Goal: Task Accomplishment & Management: Use online tool/utility

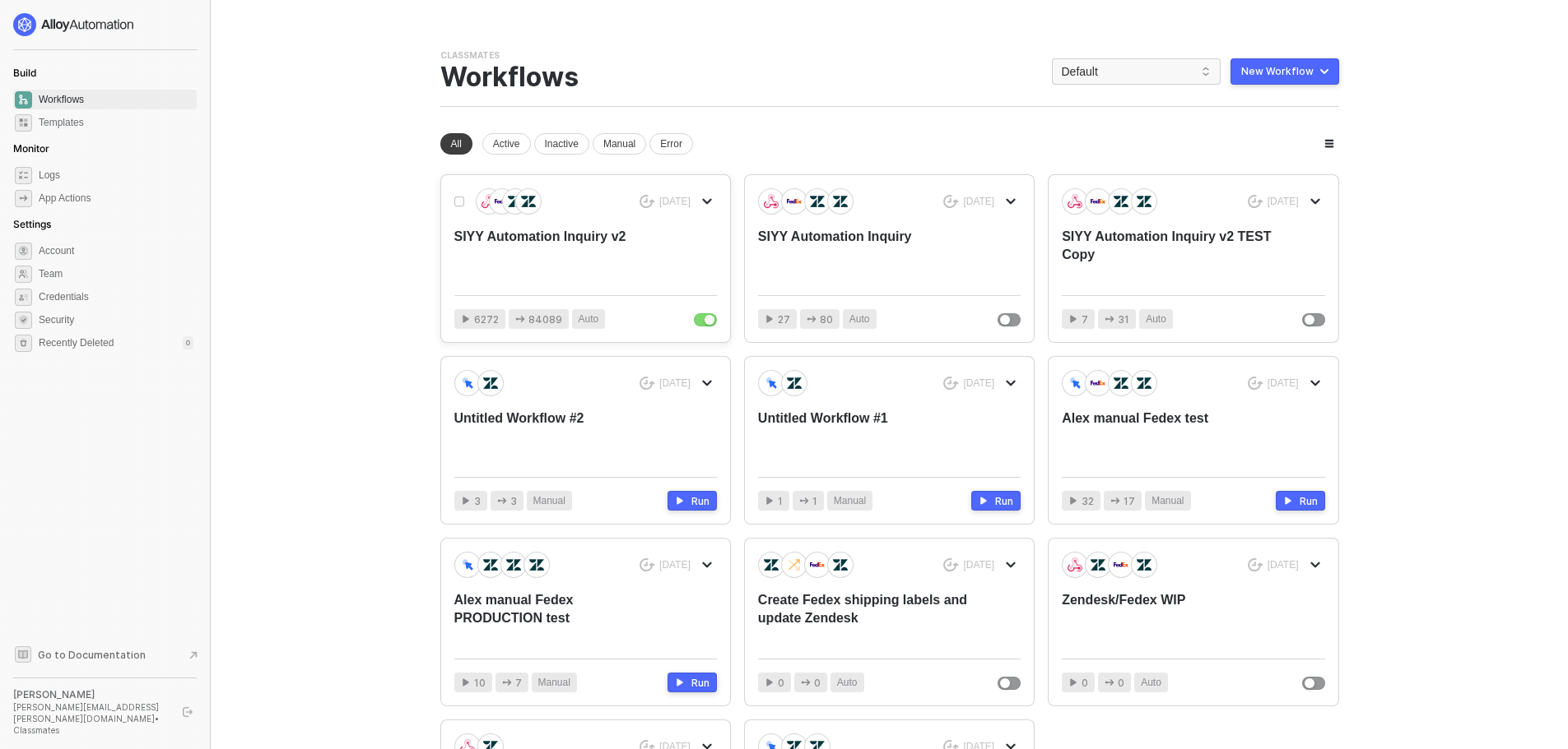
click at [560, 255] on div "SIYY Automation Inquiry v2" at bounding box center [559, 256] width 210 height 55
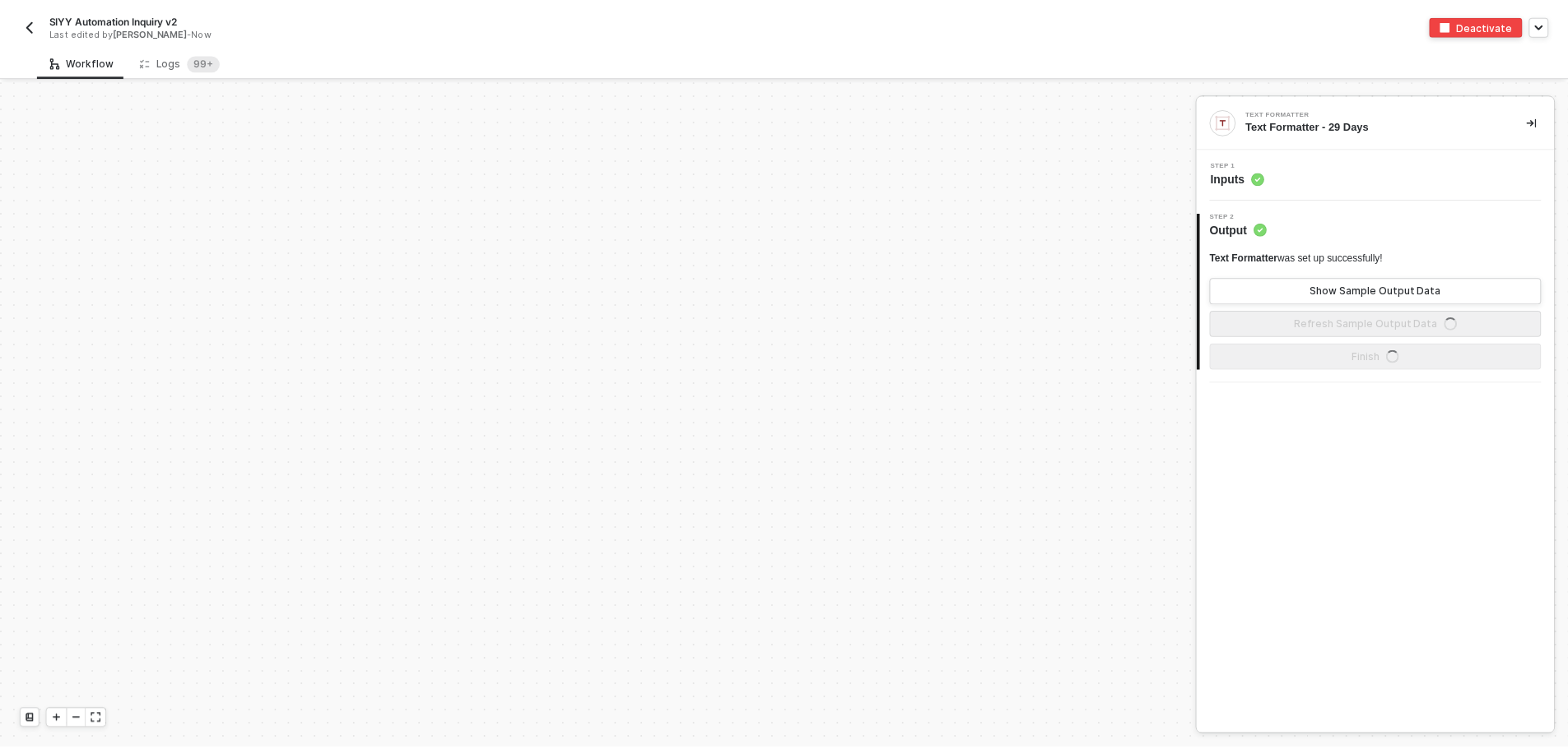
scroll to position [496, 0]
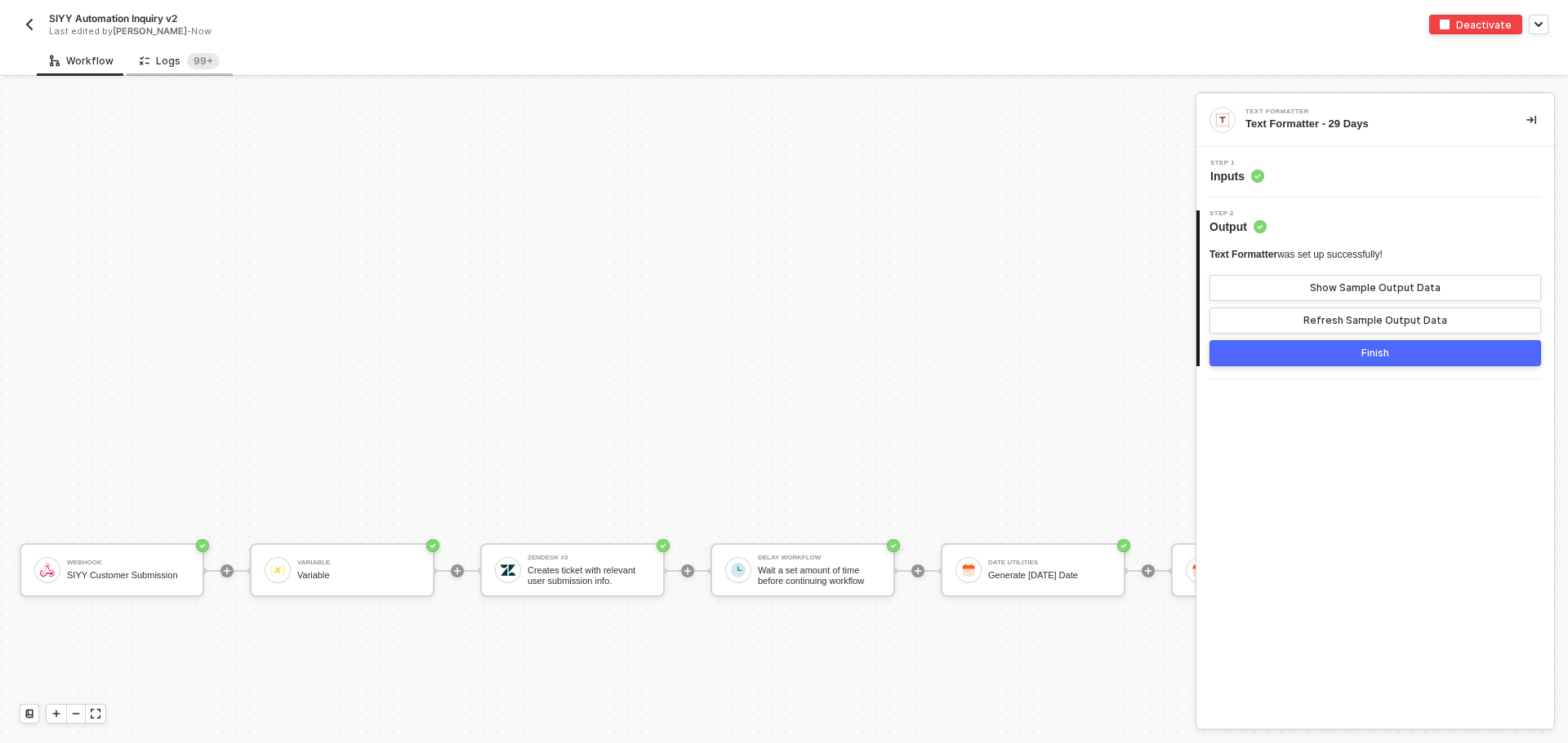
click at [163, 59] on div "Logs 99+" at bounding box center [179, 61] width 80 height 16
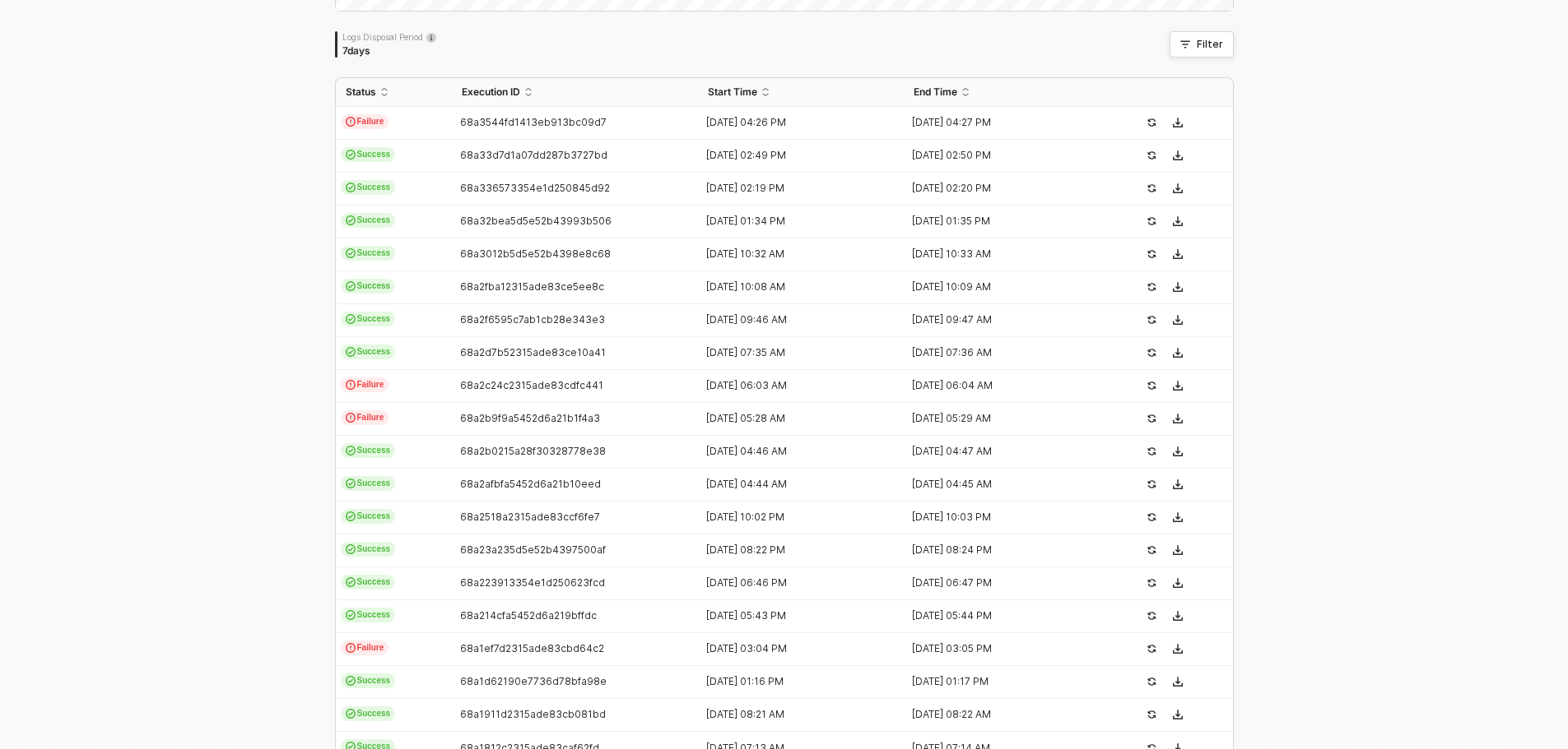
scroll to position [329, 0]
click at [362, 118] on span "Failure" at bounding box center [365, 118] width 49 height 15
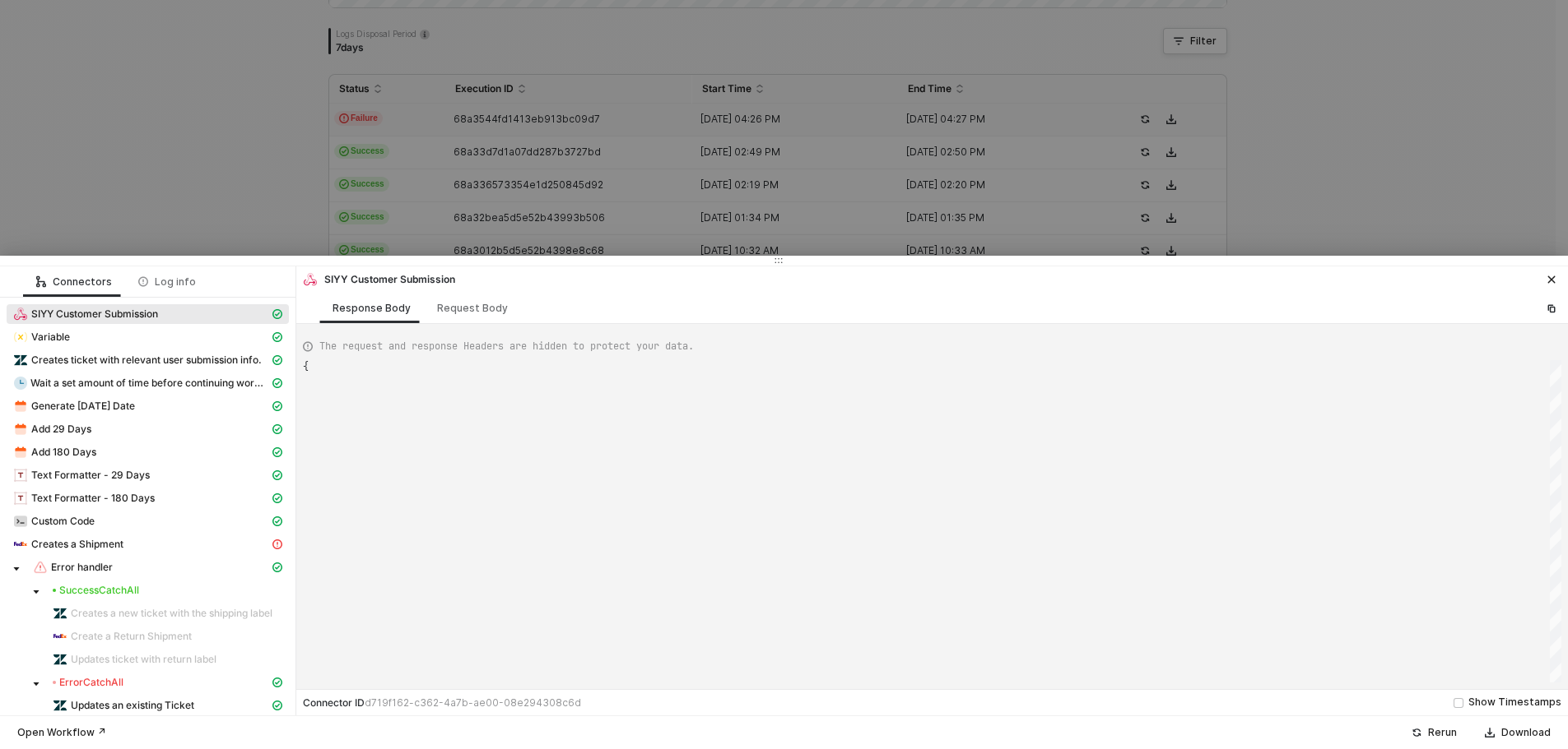
type textarea "{ "json": { "body": { "memberName": "[PERSON_NAME]", "address": "[STREET_ADDRES…"
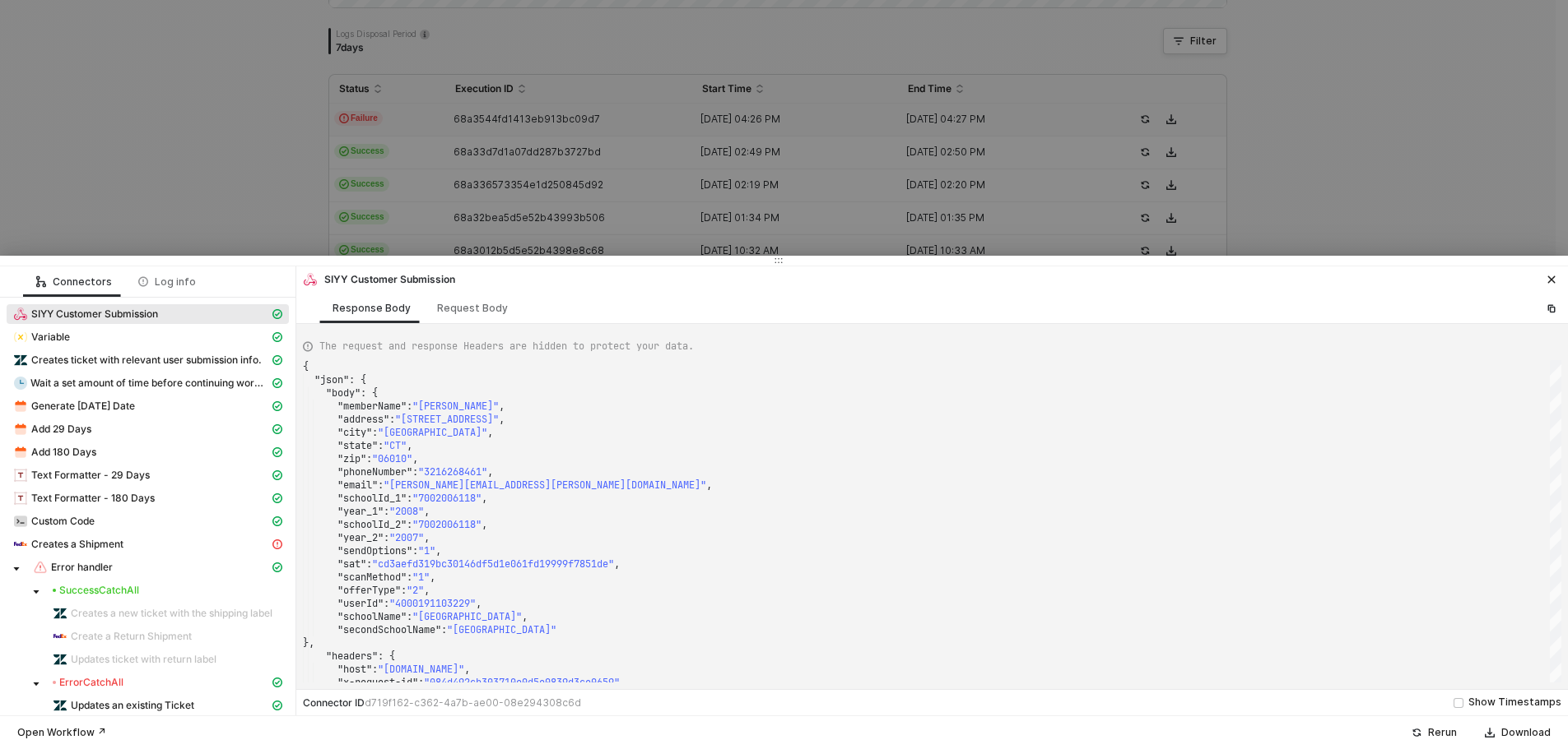
click at [171, 142] on div at bounding box center [784, 374] width 1568 height 749
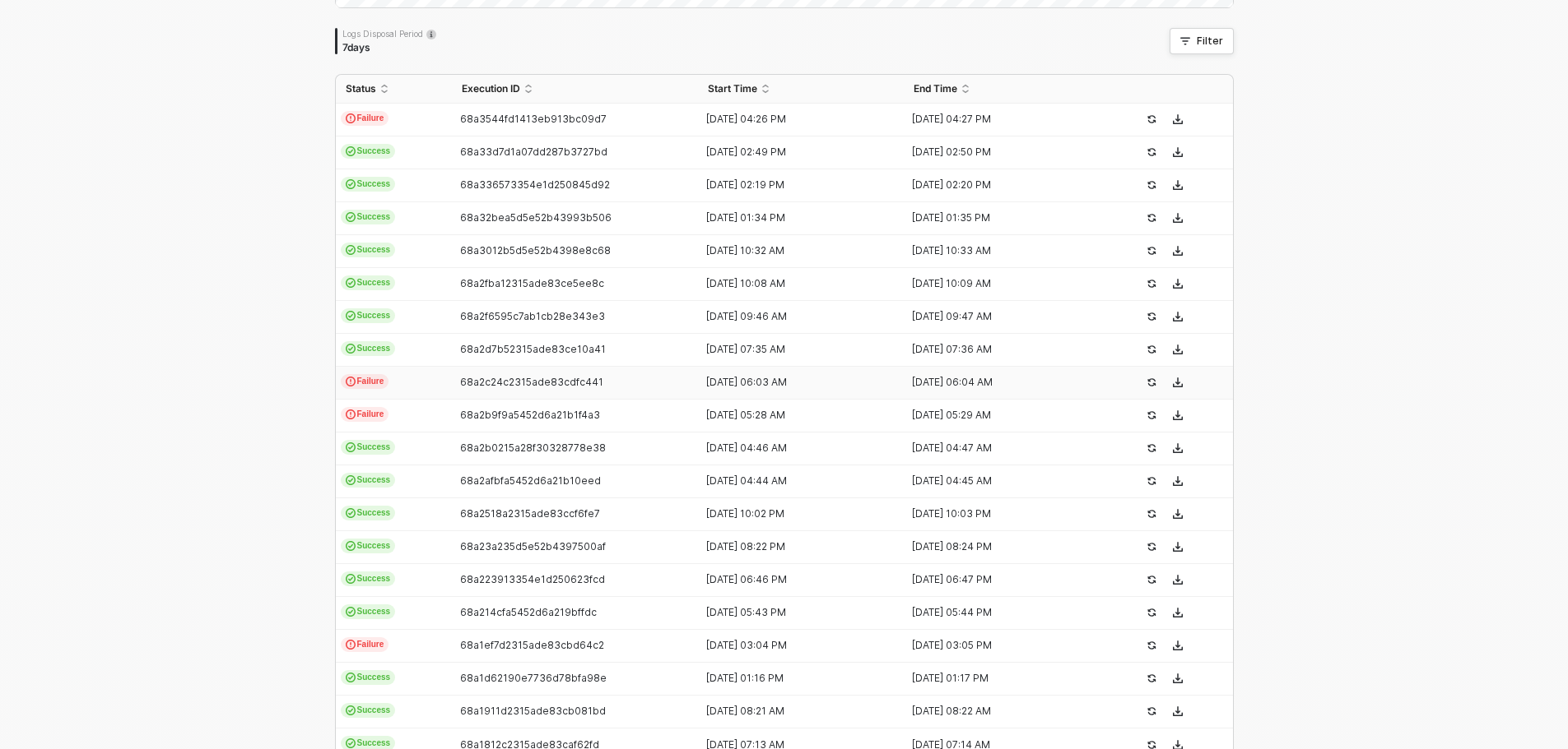
click at [362, 375] on span "Failure" at bounding box center [365, 381] width 49 height 15
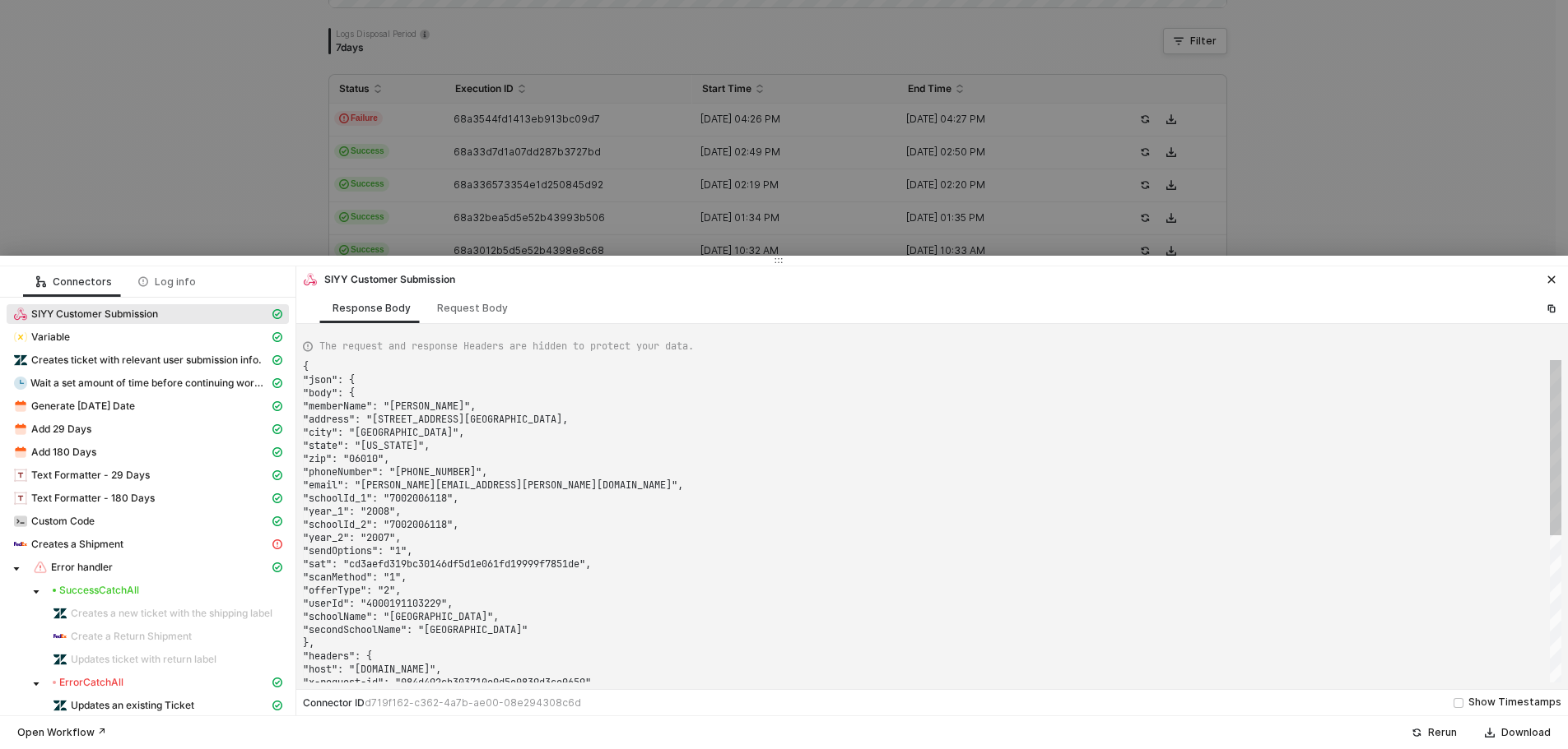
type textarea "{ "json": { "body": { "memberName": "[PERSON_NAME]", "address": "[STREET_ADDRES…"
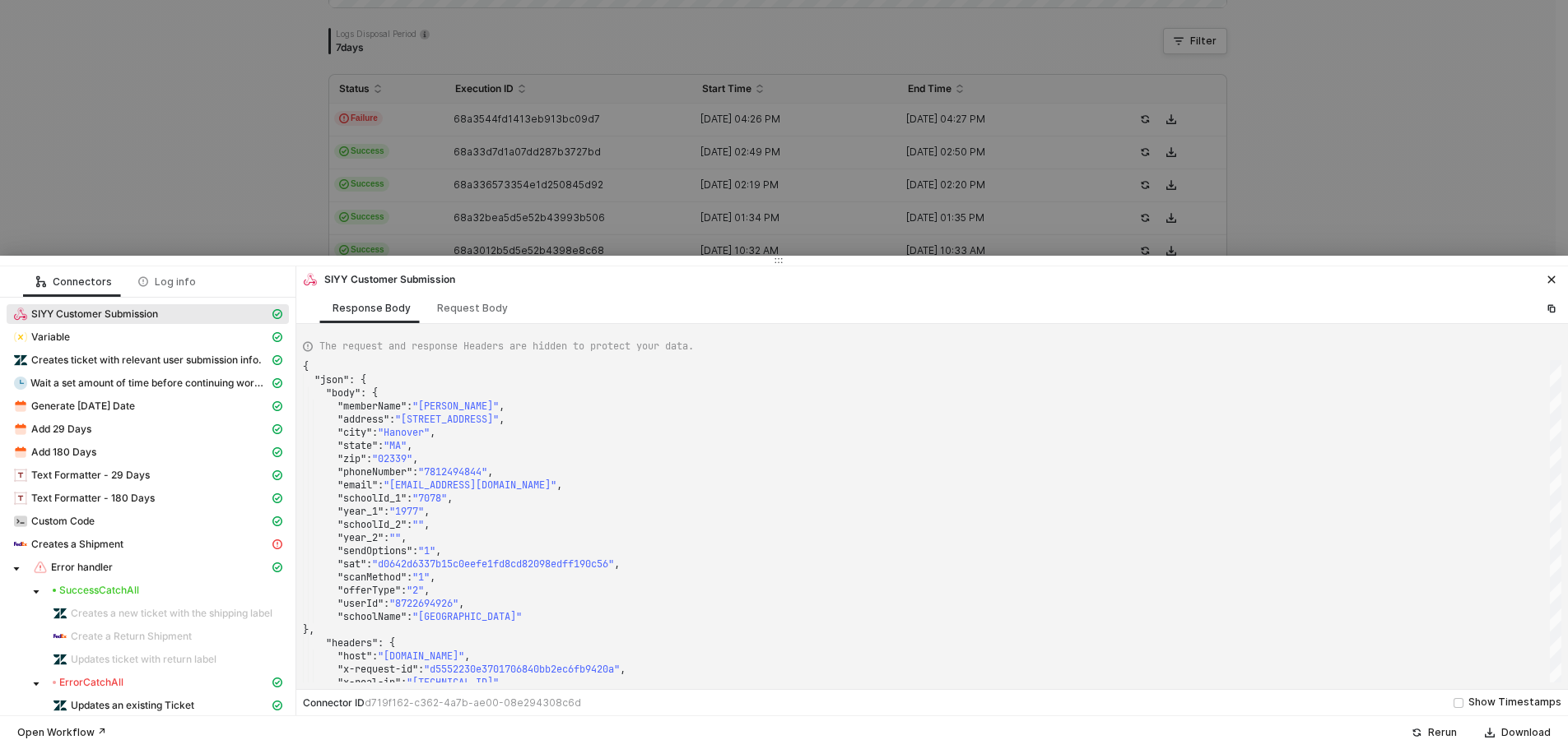
click at [161, 171] on div at bounding box center [784, 374] width 1568 height 749
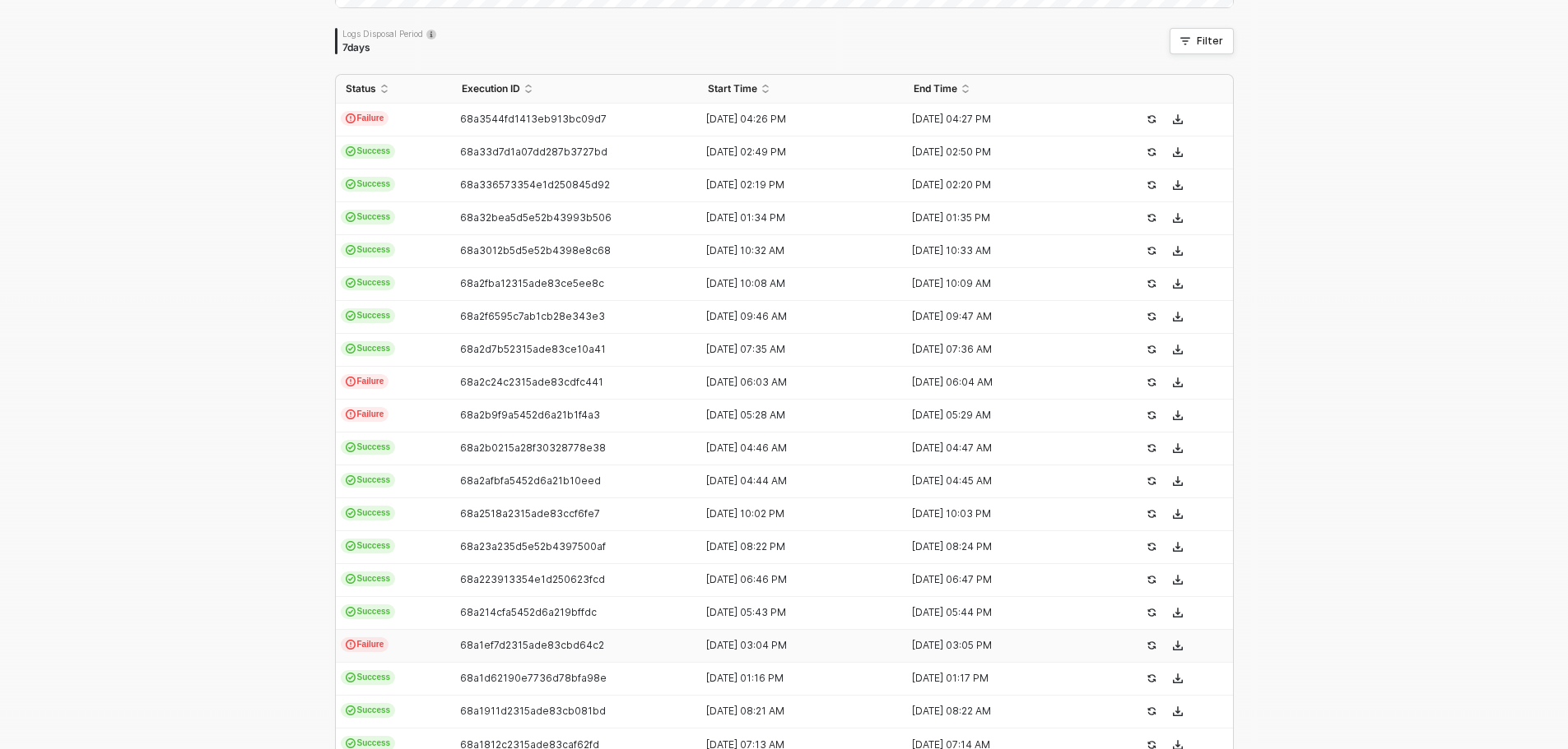
click at [347, 639] on span "Failure" at bounding box center [365, 645] width 49 height 15
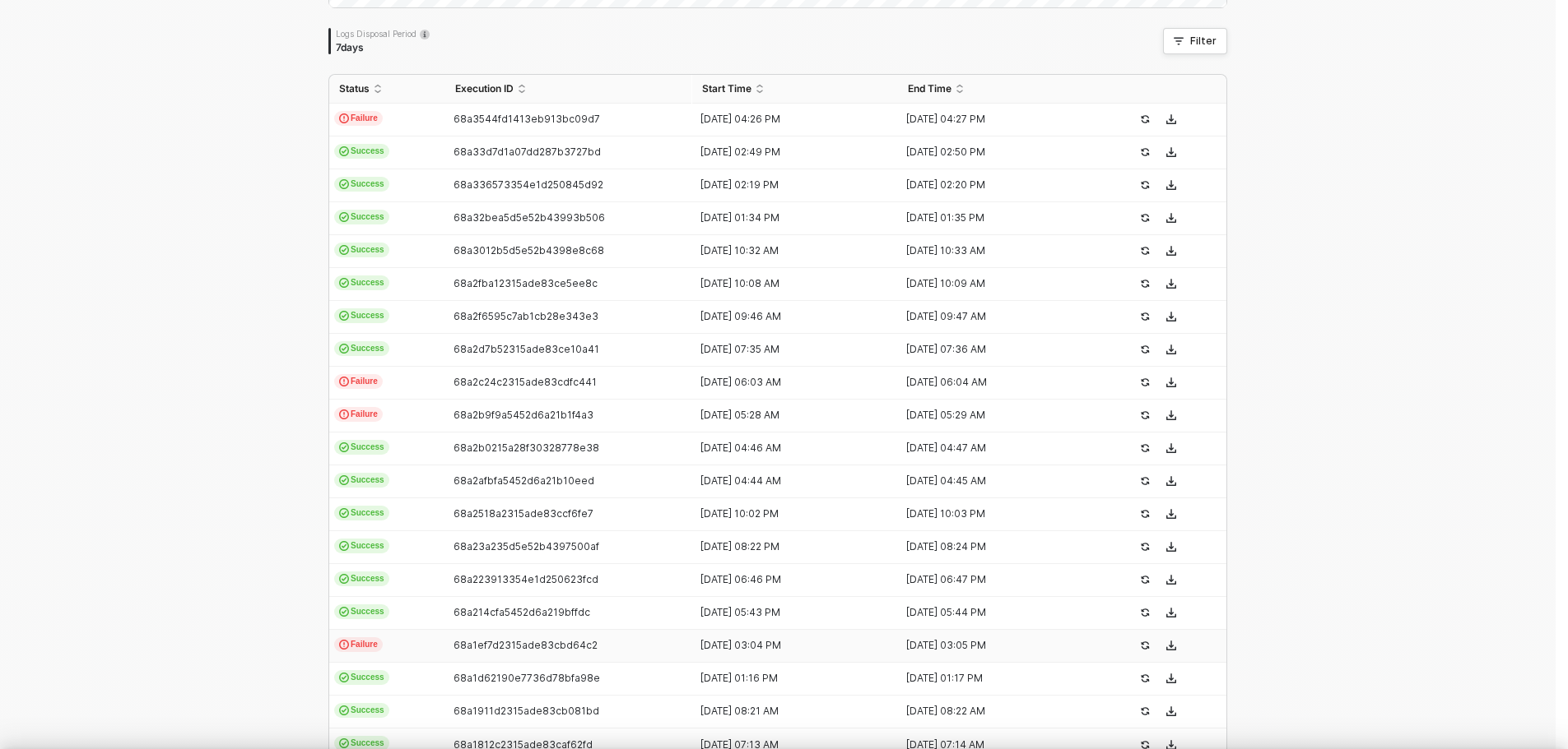
type textarea "{ "json": { "body": { "memberName": "[PERSON_NAME]", "address": "[STREET_ADDRES…"
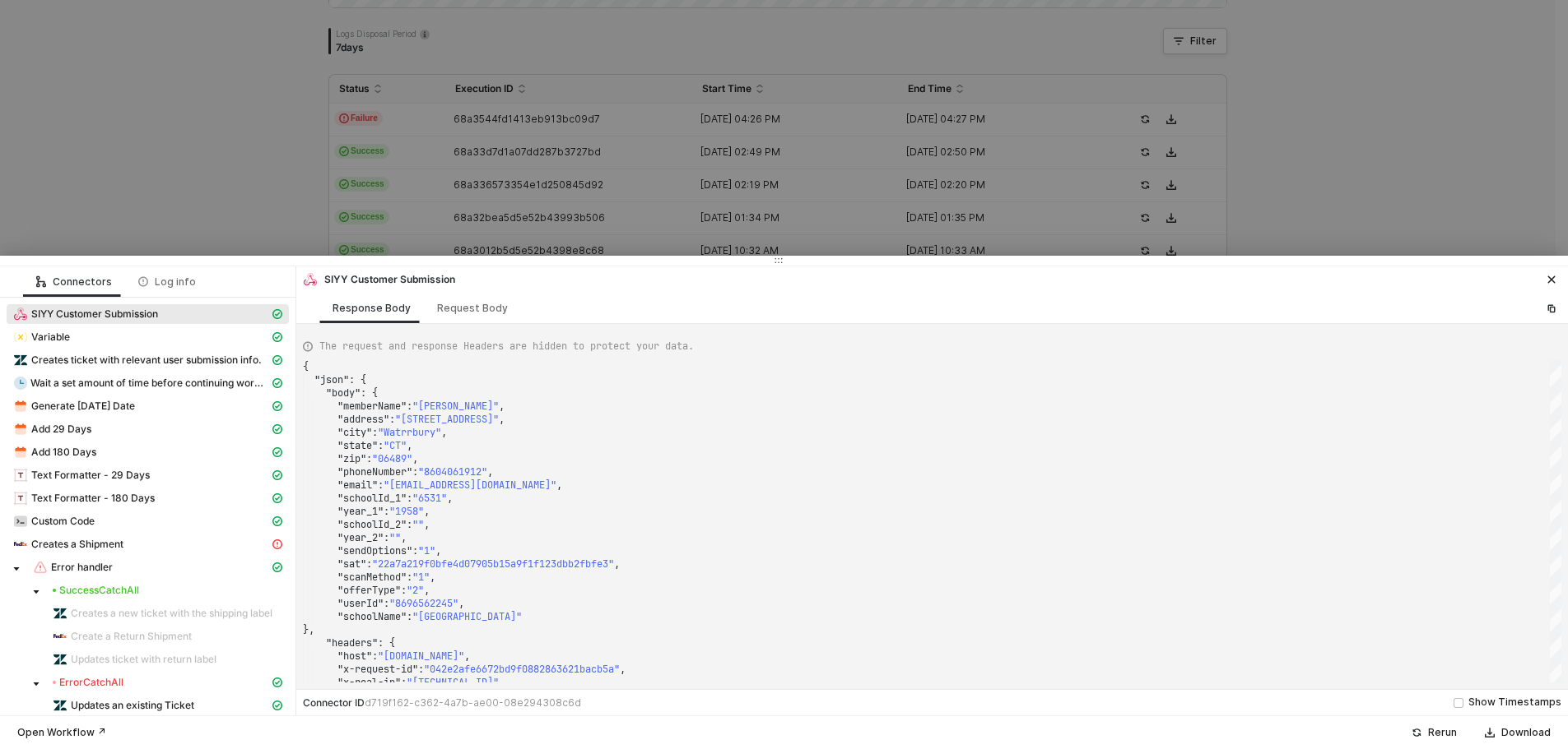
click at [108, 161] on div at bounding box center [784, 374] width 1568 height 749
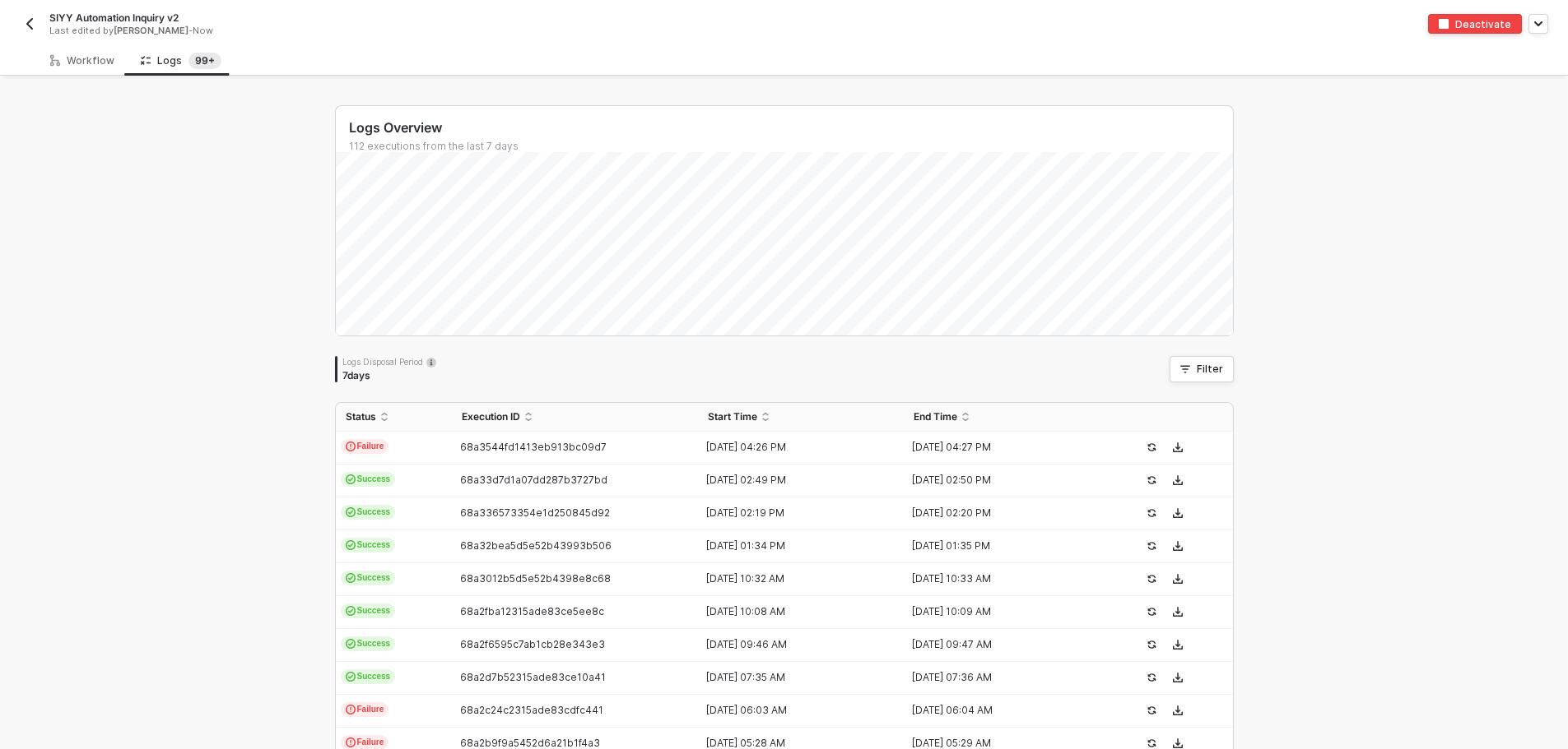
scroll to position [0, 0]
